Goal: Find specific page/section

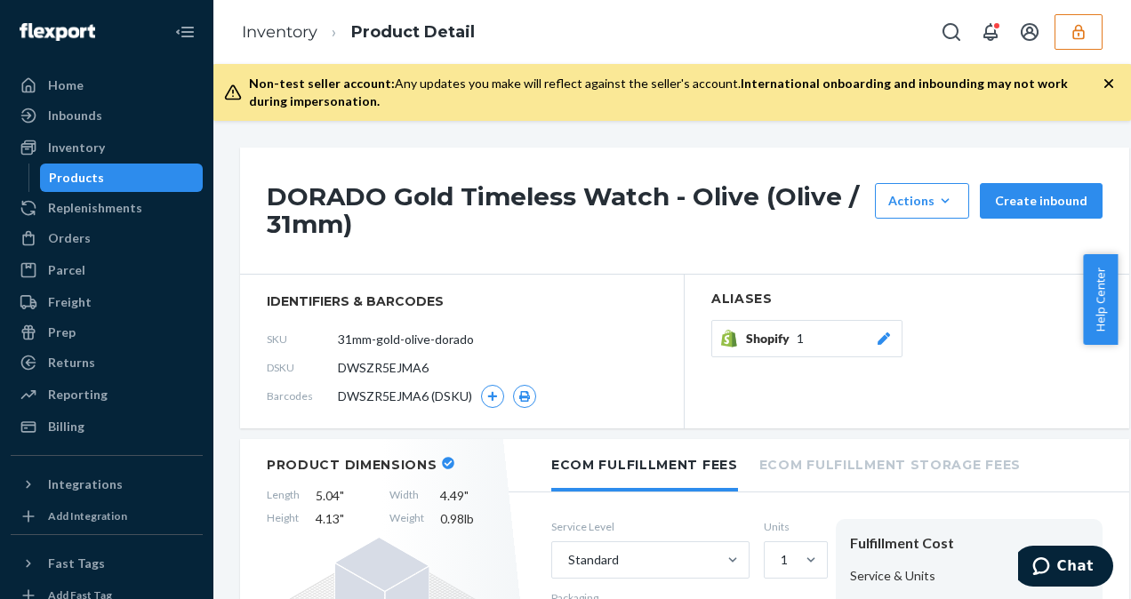
click at [1087, 28] on icon "button" at bounding box center [1079, 32] width 18 height 18
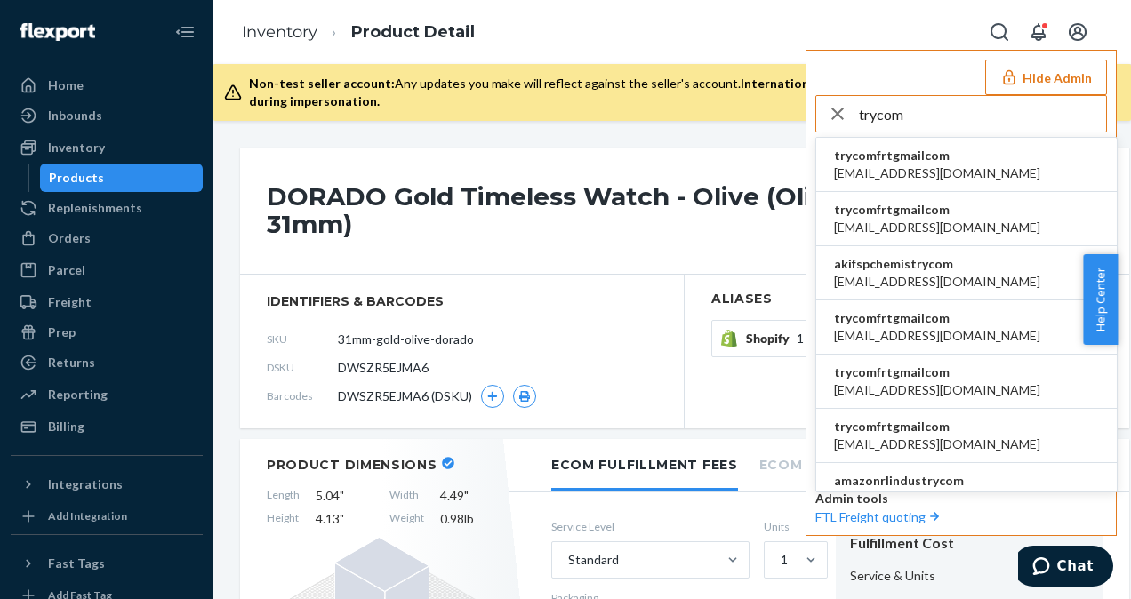
type input "trycom"
click at [934, 156] on span "trycomfrtgmailcom" at bounding box center [937, 156] width 206 height 18
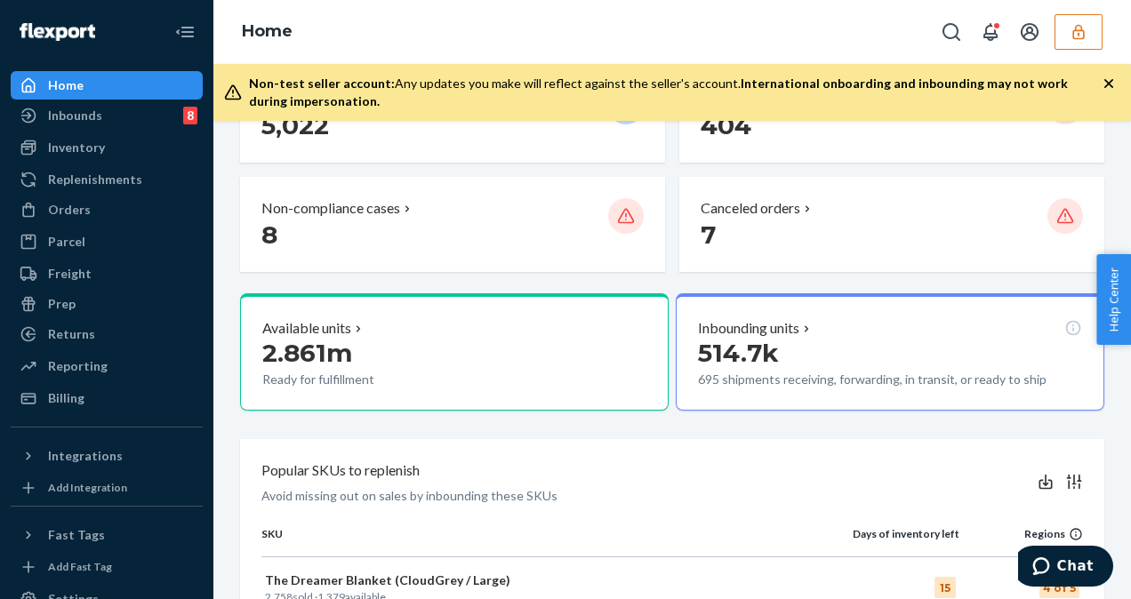
scroll to position [445, 0]
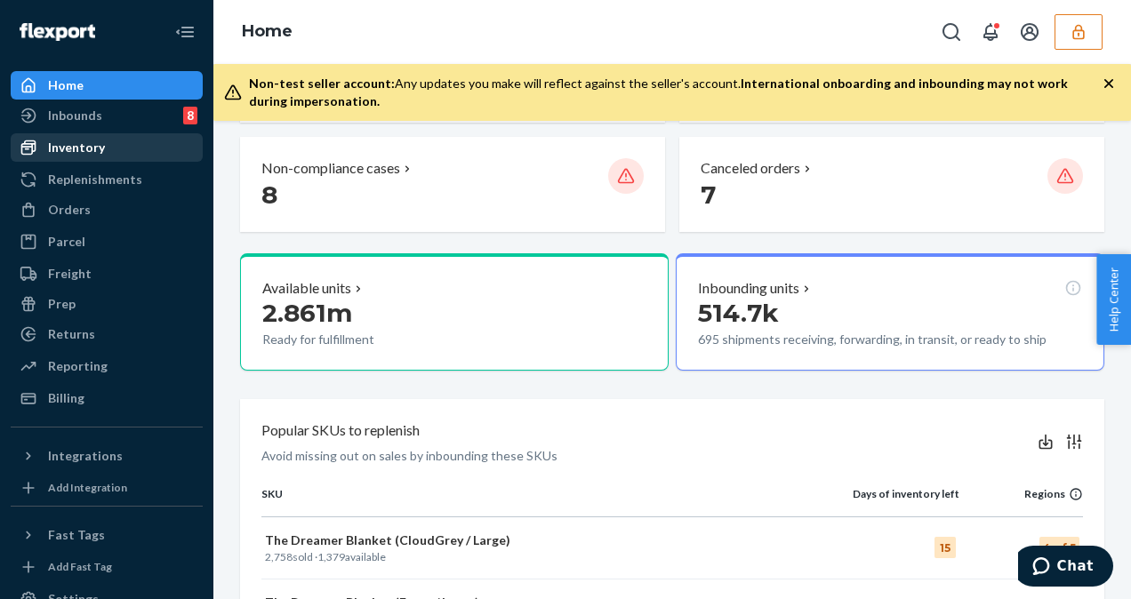
click at [28, 151] on icon at bounding box center [29, 148] width 18 height 18
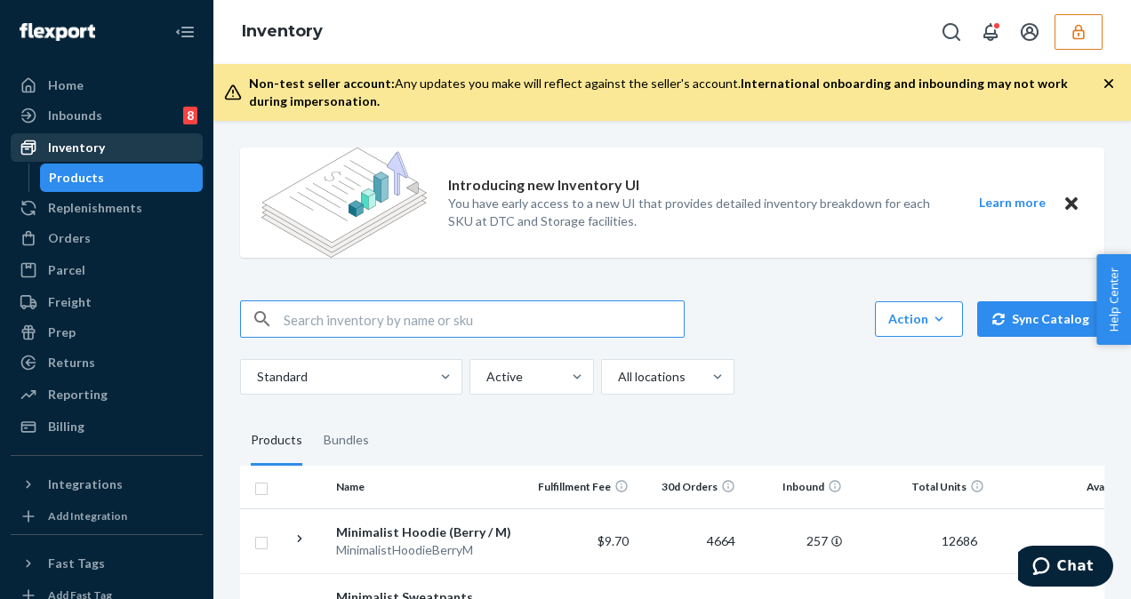
click at [461, 317] on input "text" at bounding box center [484, 319] width 400 height 36
paste input "DMBZTLCT8BZ"
click at [286, 322] on input "DMBZTLCT8BZ" at bounding box center [484, 319] width 400 height 36
type input "DMBZTLCT8BZ"
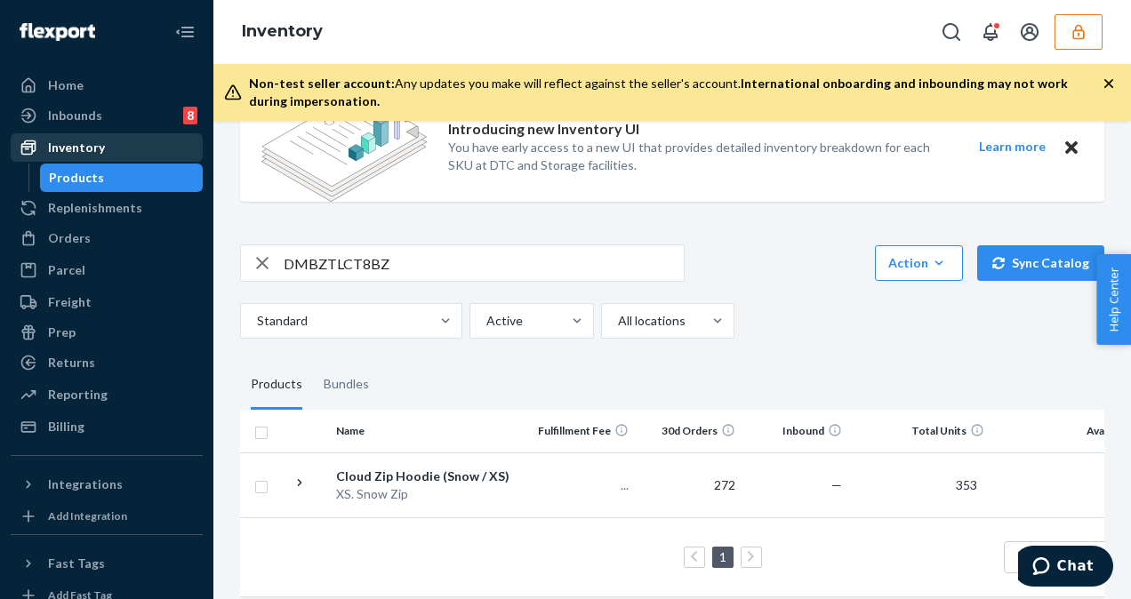
scroll to position [84, 0]
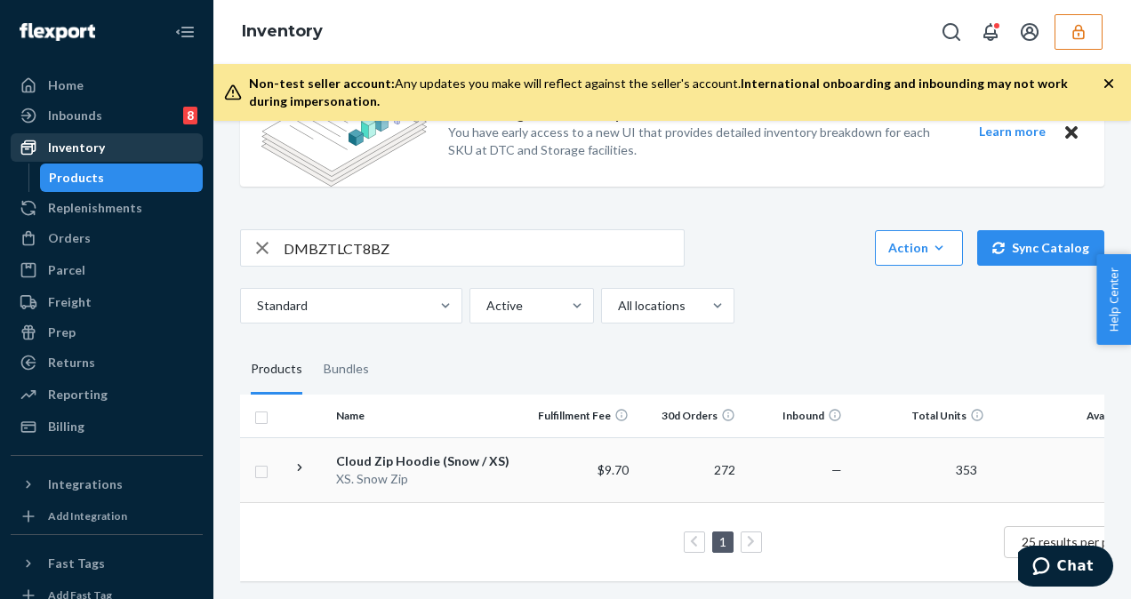
click at [437, 470] on div "XS. Snow Zip" at bounding box center [429, 479] width 186 height 18
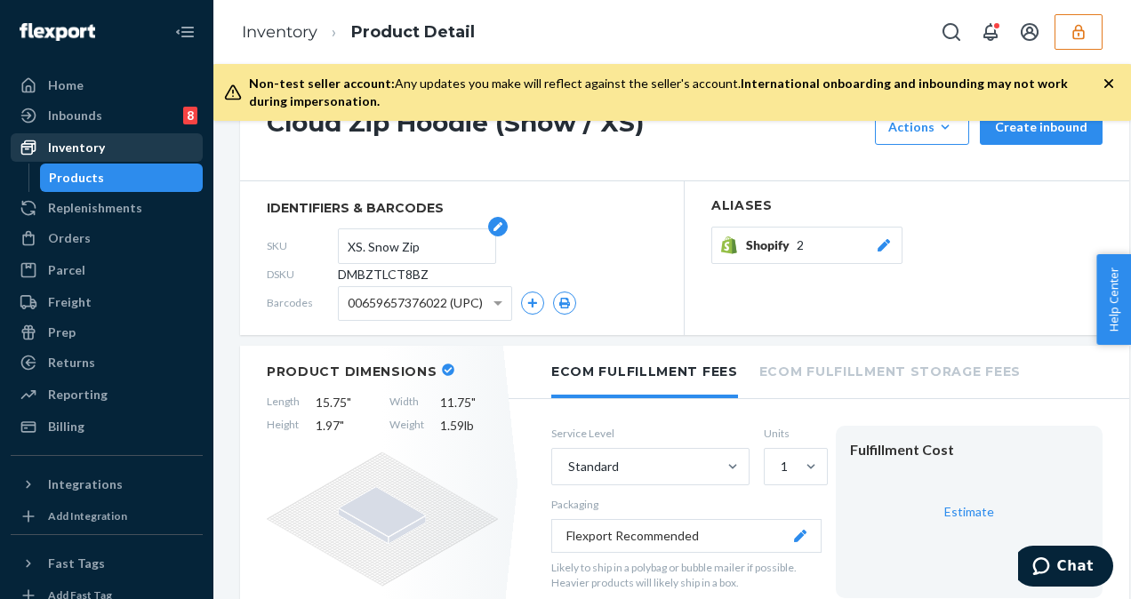
scroll to position [178, 0]
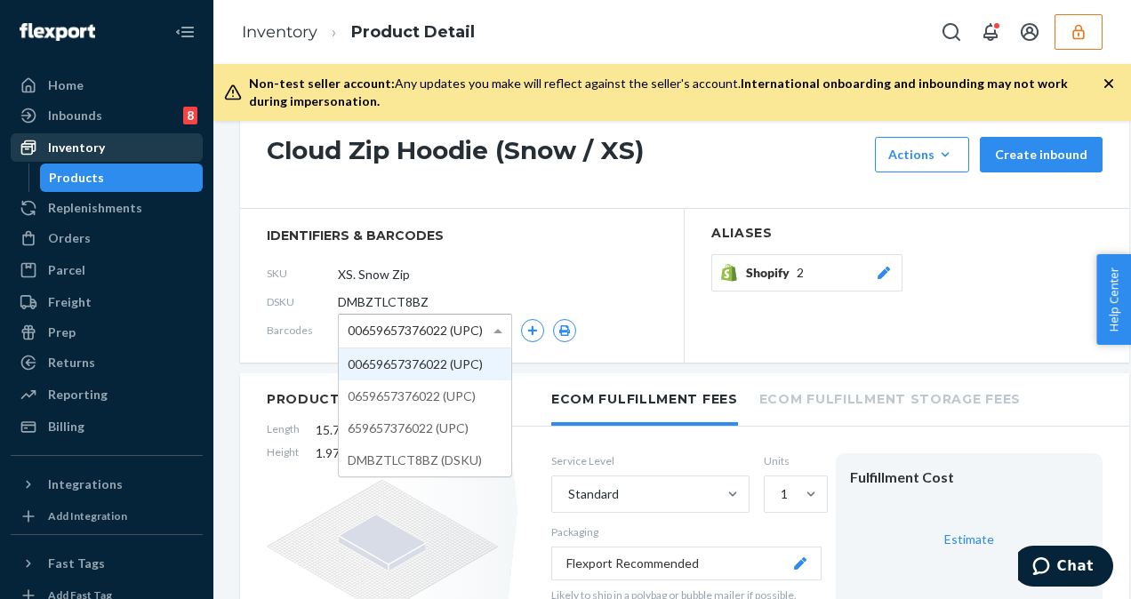
click at [475, 325] on span "00659657376022 (UPC)" at bounding box center [415, 331] width 135 height 30
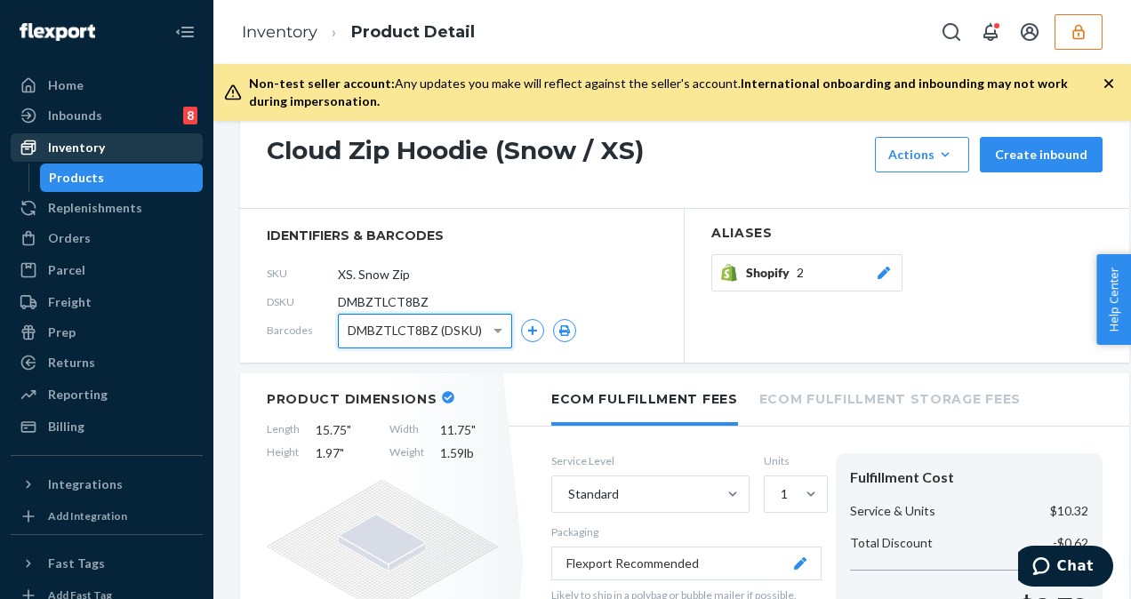
click at [615, 304] on div "DSKU DMBZTLCT8BZ" at bounding box center [462, 302] width 390 height 28
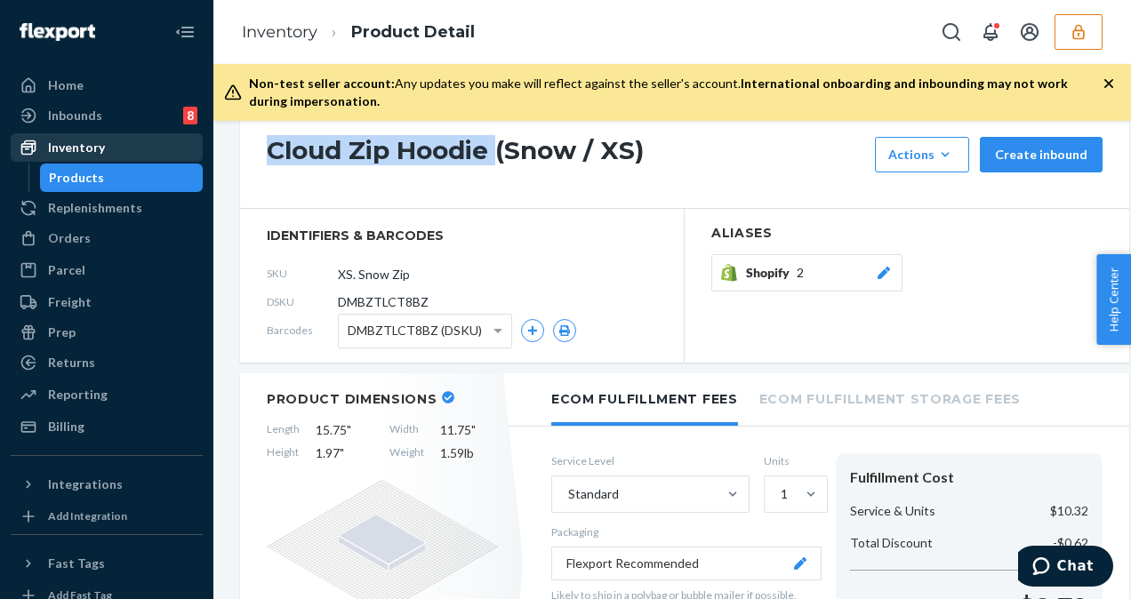
drag, startPoint x: 270, startPoint y: 152, endPoint x: 498, endPoint y: 147, distance: 227.7
click at [498, 147] on h1 "Cloud Zip Hoodie (Snow / XS)" at bounding box center [566, 155] width 599 height 36
drag, startPoint x: 498, startPoint y: 147, endPoint x: 485, endPoint y: 146, distance: 12.5
copy h1 "Cloud Zip Hoodie"
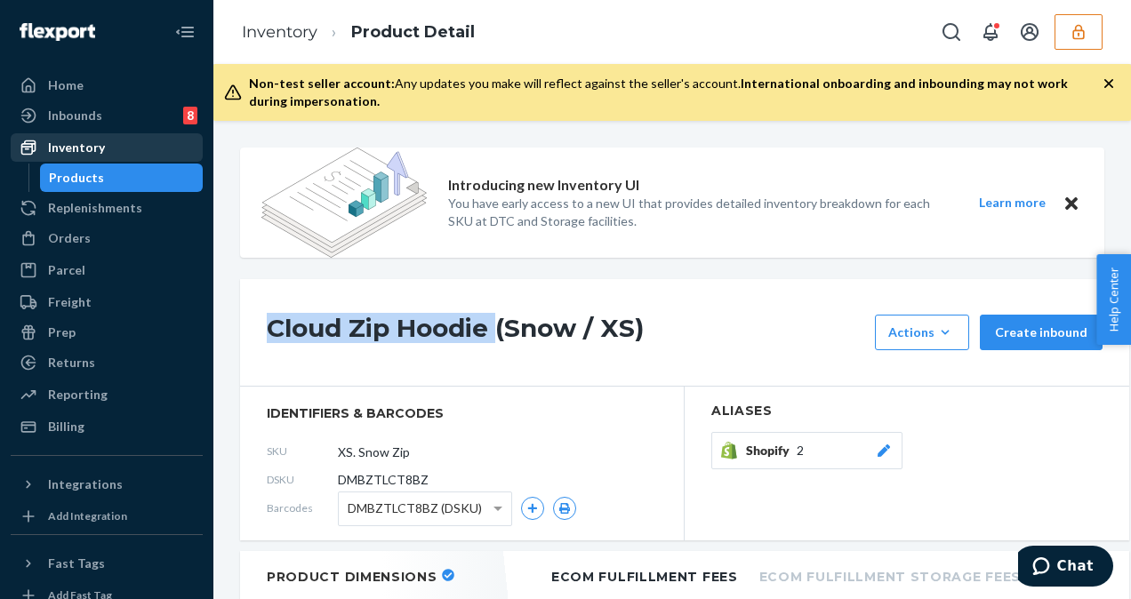
scroll to position [0, 0]
click at [1076, 37] on icon "button" at bounding box center [1079, 32] width 18 height 18
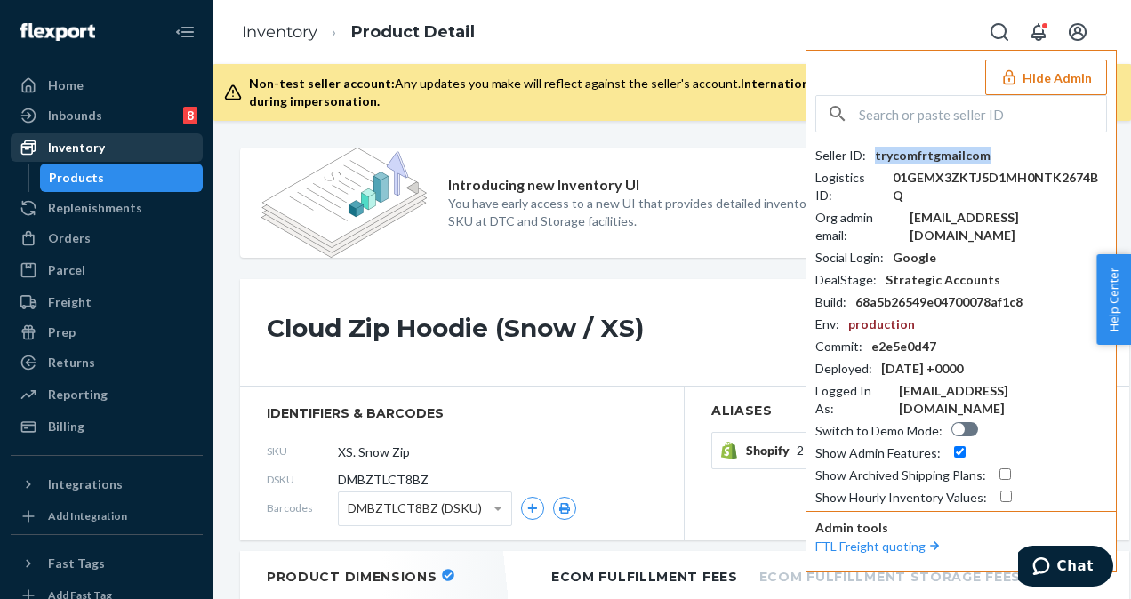
drag, startPoint x: 998, startPoint y: 153, endPoint x: 875, endPoint y: 158, distance: 122.8
click at [875, 158] on div "Seller ID : trycomfrtgmailcom" at bounding box center [961, 156] width 292 height 18
copy div "trycomfrtgmailcom"
